Goal: Navigation & Orientation: Find specific page/section

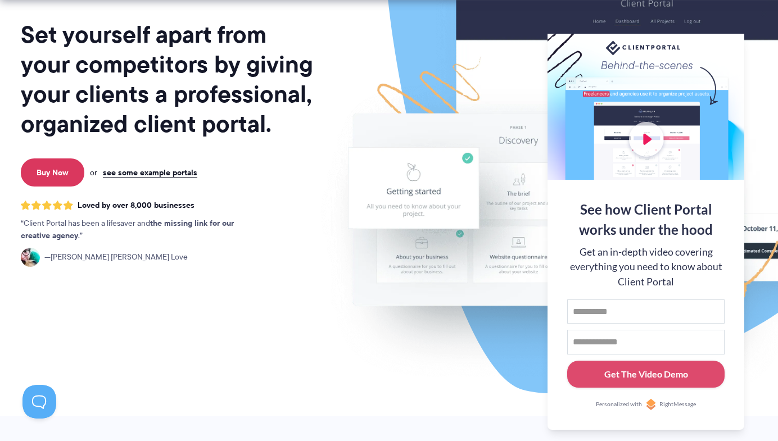
scroll to position [151, 0]
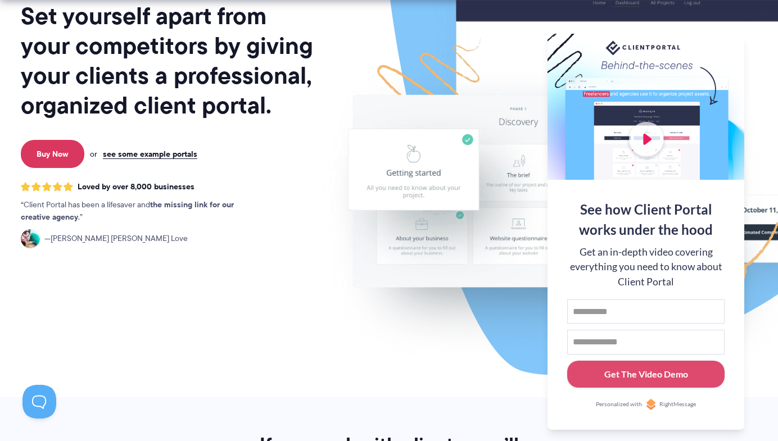
click at [645, 146] on div at bounding box center [646, 107] width 197 height 146
click at [655, 150] on div at bounding box center [646, 107] width 197 height 146
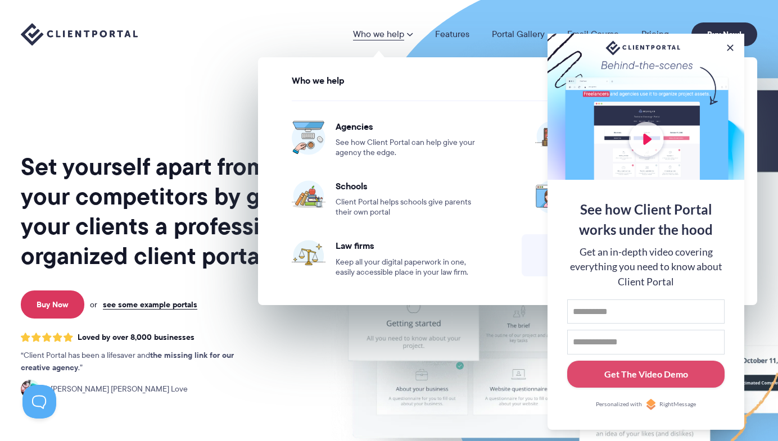
click at [406, 35] on link "Who we help" at bounding box center [383, 34] width 60 height 9
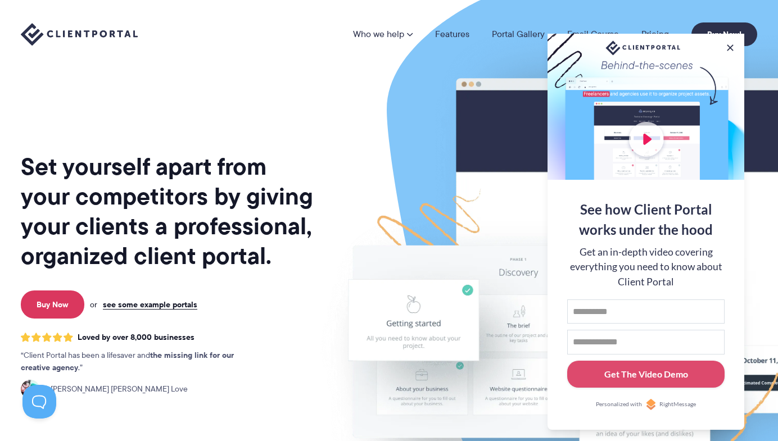
click at [406, 35] on link "Who we help" at bounding box center [383, 34] width 60 height 9
click at [728, 47] on button at bounding box center [730, 47] width 13 height 13
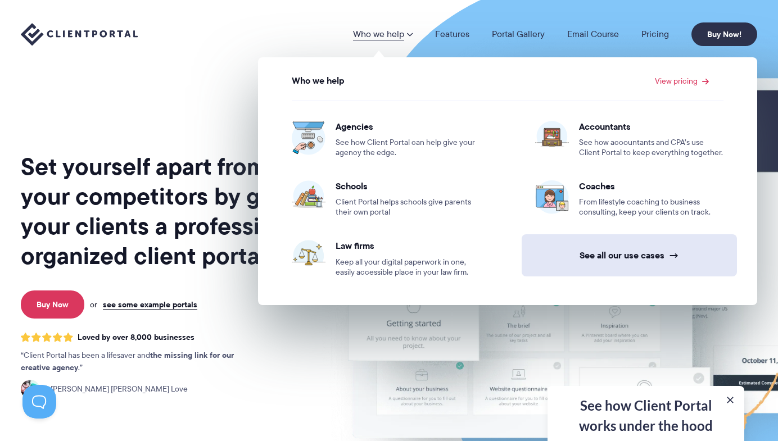
click at [560, 249] on link "See all our use cases →" at bounding box center [629, 255] width 215 height 42
